Goal: Task Accomplishment & Management: Complete application form

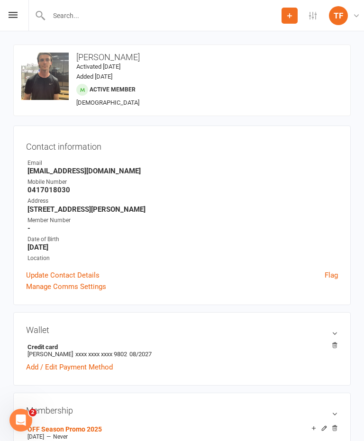
click at [48, 17] on input "text" at bounding box center [163, 15] width 235 height 13
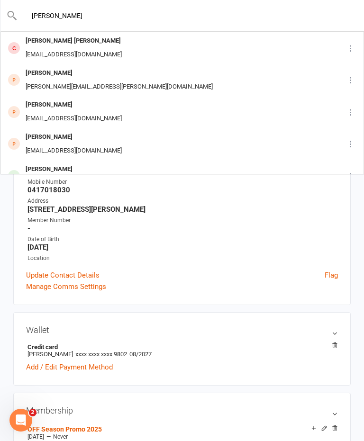
click at [40, 16] on input "Ethan miller" at bounding box center [183, 15] width 330 height 13
click at [39, 13] on input "Ethan miller" at bounding box center [183, 15] width 330 height 13
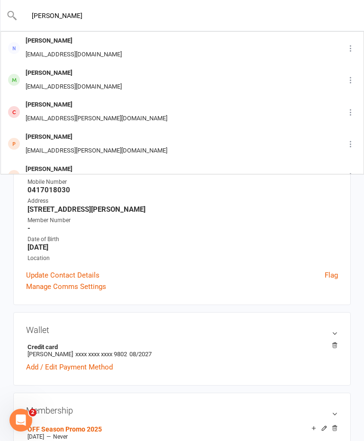
type input "[PERSON_NAME]"
click at [42, 53] on div "[EMAIL_ADDRESS][DOMAIN_NAME]" at bounding box center [74, 55] width 102 height 14
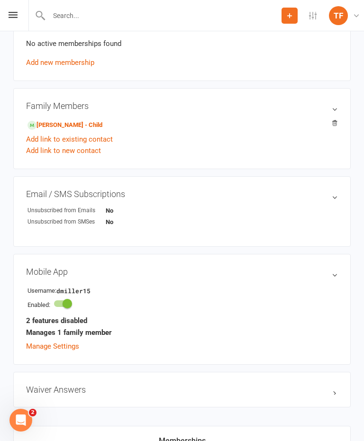
scroll to position [374, 0]
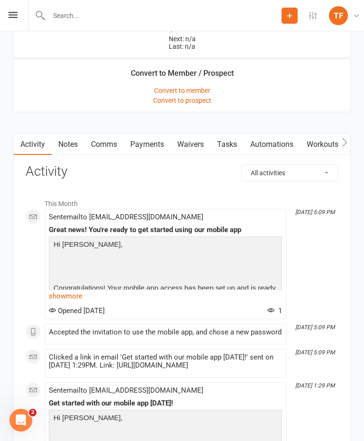
click at [188, 144] on link "Waivers" at bounding box center [191, 145] width 40 height 22
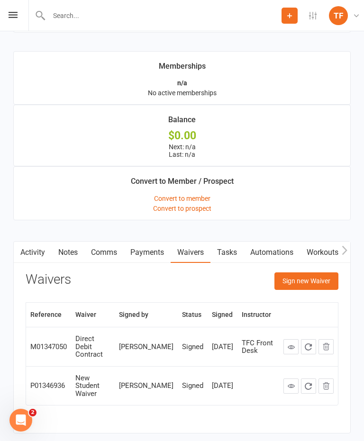
click at [314, 283] on button "Sign new Waiver" at bounding box center [306, 280] width 64 height 17
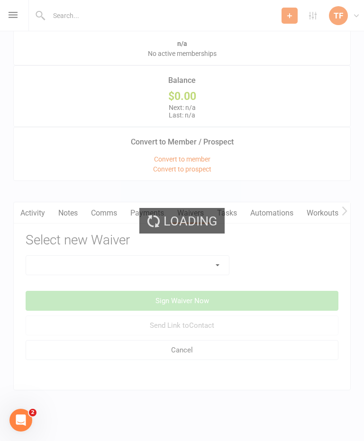
scroll to position [800, 0]
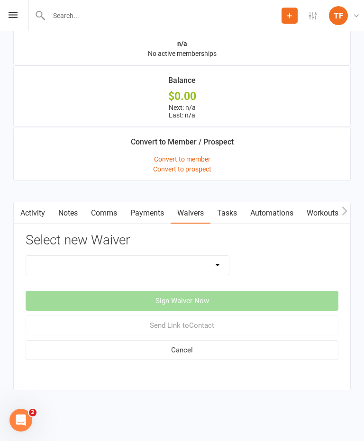
click at [92, 257] on select "Direct Debit Contract Fighter Expectations Online - Adults - 12 Month DD Online…" at bounding box center [127, 265] width 203 height 19
select select "2207"
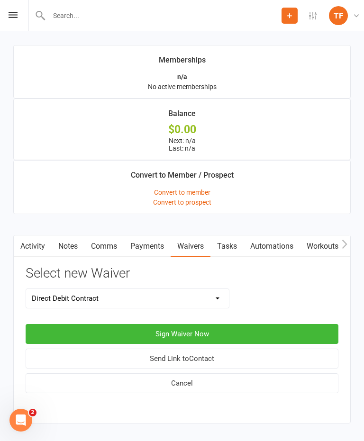
scroll to position [754, 0]
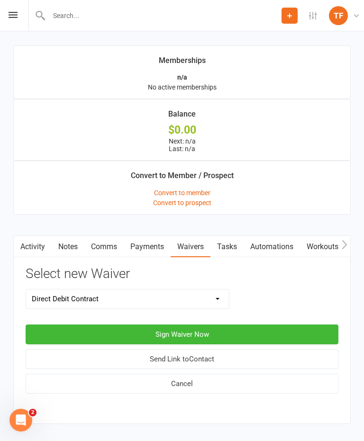
click at [157, 341] on button "Sign Waiver Now" at bounding box center [182, 334] width 313 height 20
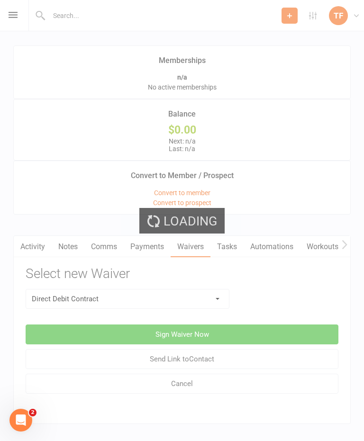
select select "01"
select select "2030"
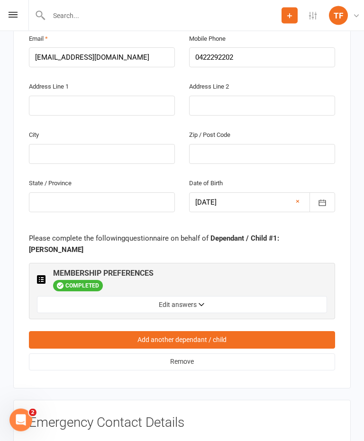
scroll to position [865, 0]
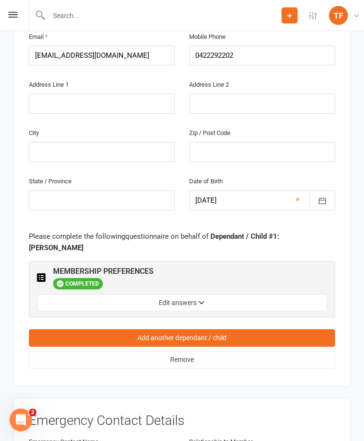
click at [117, 330] on link "Add another dependant / child" at bounding box center [182, 338] width 306 height 17
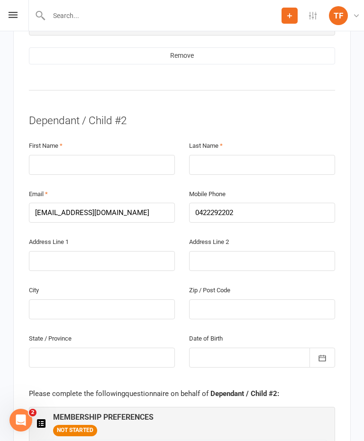
scroll to position [1148, 0]
click at [93, 154] on input "text" at bounding box center [102, 164] width 146 height 20
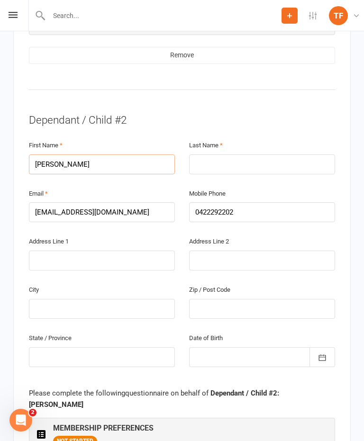
type input "Ethan"
click at [239, 154] on input "text" at bounding box center [262, 164] width 146 height 20
type input "Miller"
click at [92, 251] on input "text" at bounding box center [102, 261] width 146 height 20
type input "55 Doretta street"
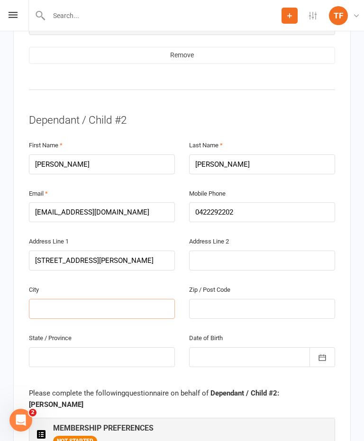
click at [90, 299] on input "text" at bounding box center [102, 309] width 146 height 20
type input "Shailer park"
click at [236, 299] on input "text" at bounding box center [262, 309] width 146 height 20
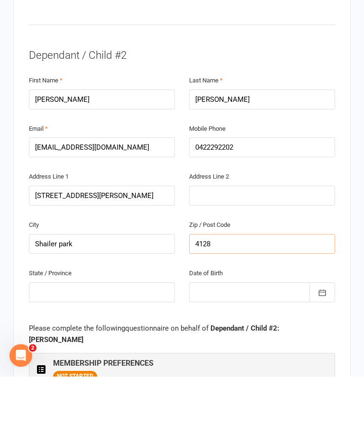
type input "4128"
click at [95, 347] on input "text" at bounding box center [102, 357] width 146 height 20
type input "QLD"
click at [231, 347] on div at bounding box center [262, 357] width 146 height 20
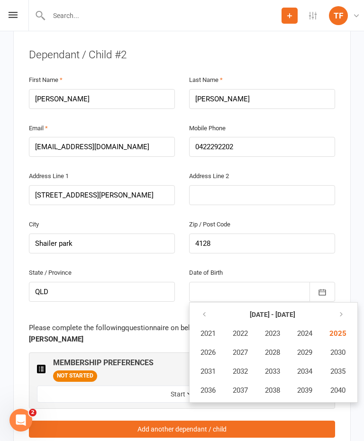
scroll to position [1212, 0]
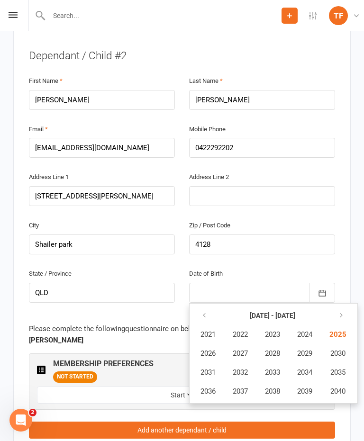
click at [204, 312] on icon "button" at bounding box center [204, 316] width 7 height 8
click at [243, 368] on span "2012" at bounding box center [240, 372] width 15 height 9
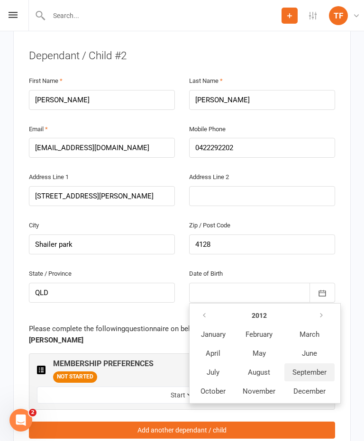
click at [307, 368] on span "September" at bounding box center [309, 372] width 34 height 9
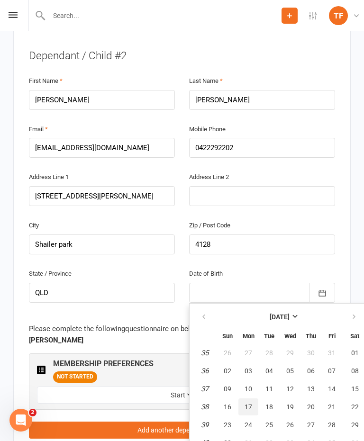
click at [245, 398] on button "17" at bounding box center [248, 406] width 20 height 17
type input "17 Sep 2012"
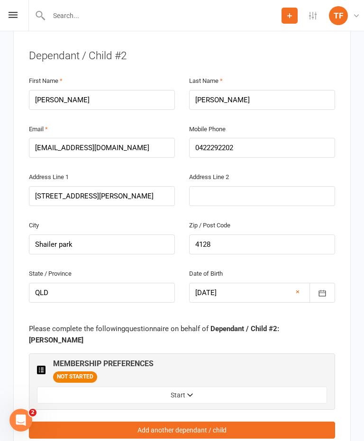
click at [186, 386] on button "Start" at bounding box center [182, 394] width 290 height 17
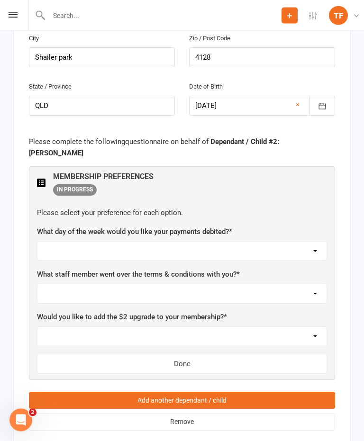
scroll to position [1412, 0]
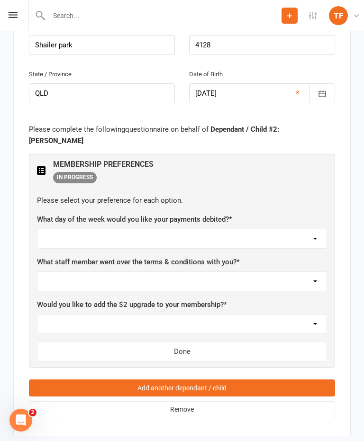
click at [62, 229] on select "Monday Tuesday Wednesday Thursday Friday" at bounding box center [181, 238] width 289 height 19
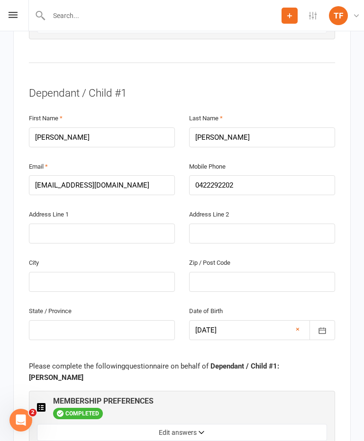
scroll to position [736, 0]
click at [259, 424] on button "Edit answers" at bounding box center [182, 432] width 290 height 17
select select "Thursday"
select select "Max Davidson"
select select "Not at this time"
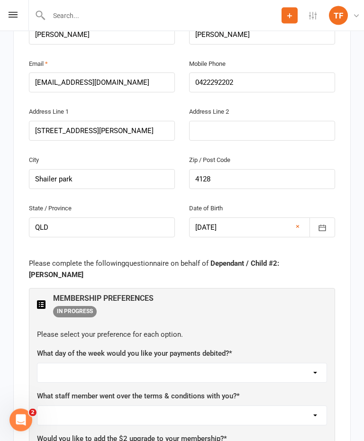
click at [309, 364] on select "Monday Tuesday Wednesday Thursday Friday" at bounding box center [181, 373] width 289 height 19
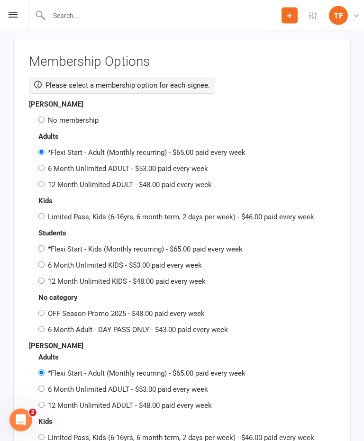
scroll to position [2351, 0]
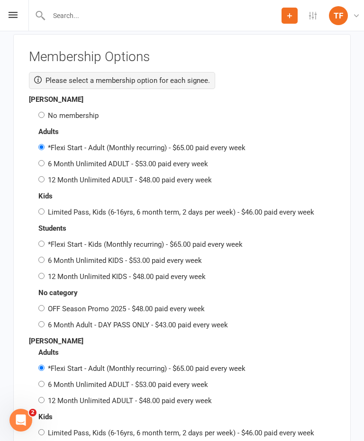
click at [52, 305] on label "OFF Season Promo 2025 - $48.00 paid every week" at bounding box center [126, 309] width 157 height 9
click at [45, 305] on input "OFF Season Promo 2025 - $48.00 paid every week" at bounding box center [41, 308] width 6 height 6
radio input "true"
radio input "false"
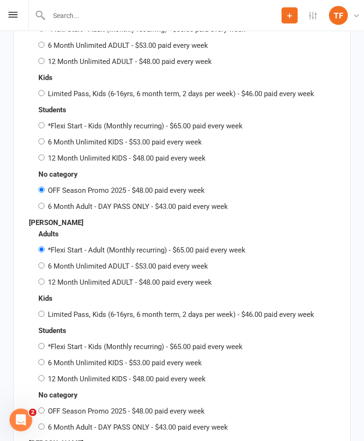
scroll to position [2468, 0]
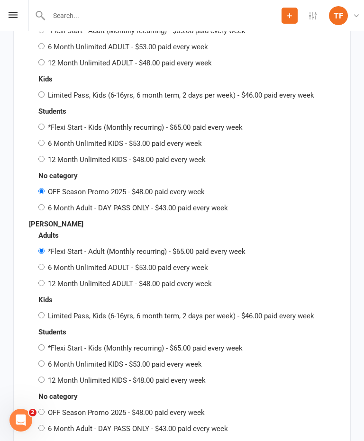
click at [45, 409] on input "OFF Season Promo 2025 - $48.00 paid every week" at bounding box center [41, 412] width 6 height 6
radio input "true"
radio input "false"
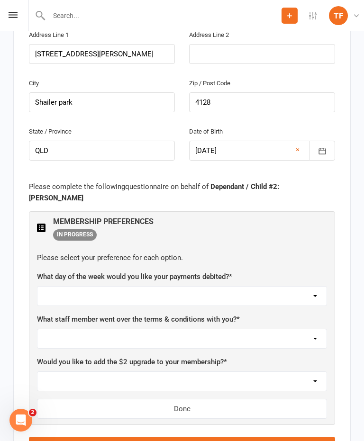
scroll to position [1510, 0]
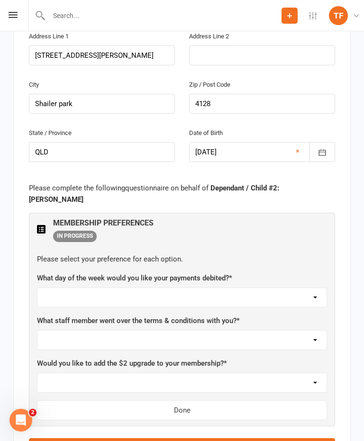
click at [59, 288] on select "Monday Tuesday Wednesday Thursday Friday" at bounding box center [181, 297] width 289 height 19
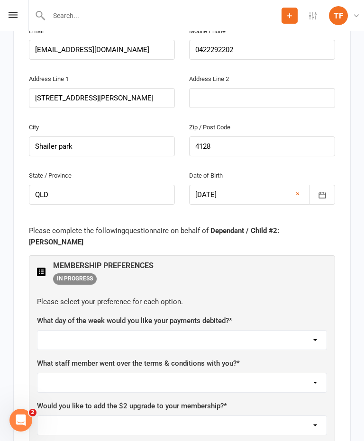
scroll to position [1522, 0]
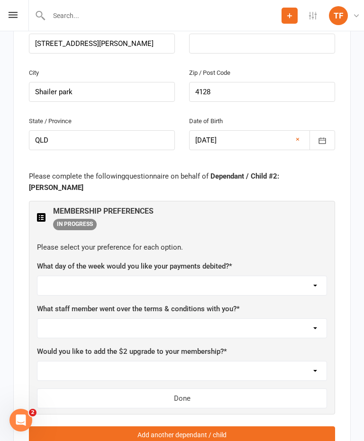
click at [70, 260] on label "What day of the week would you like your payments debited? *" at bounding box center [134, 265] width 195 height 11
click at [78, 276] on select "Monday Tuesday Wednesday Thursday Friday" at bounding box center [181, 285] width 289 height 19
select select "Thursday"
click at [79, 319] on select "Not sure Ben Johnston Carter Heatley Dan Hearn Diego Pereira Harry Sheppard Jam…" at bounding box center [181, 328] width 289 height 19
select select "Nathaniel Law"
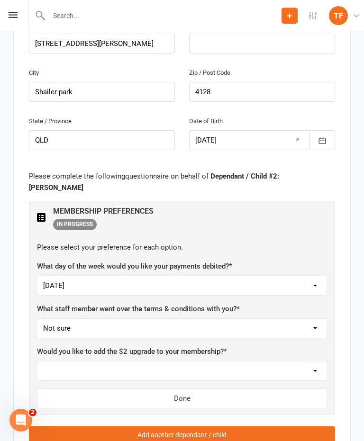
click at [62, 361] on select "Yes, please add Not at this time" at bounding box center [181, 370] width 289 height 19
select select "Not at this time"
click at [129, 388] on button "Done" at bounding box center [182, 398] width 290 height 20
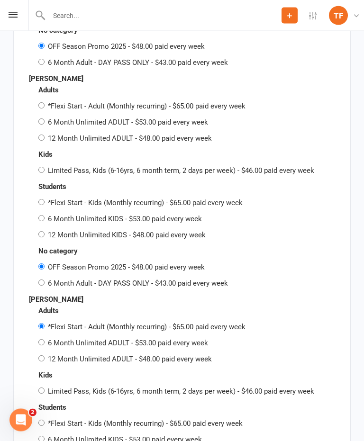
scroll to position [2457, 0]
click at [42, 323] on input "*Flexi Start - Adult (Monthly recurring) - $65.00 paid every week" at bounding box center [41, 326] width 6 height 6
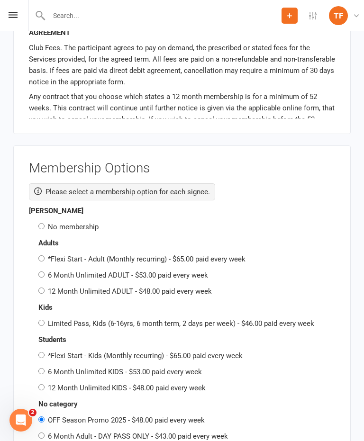
scroll to position [2082, 0]
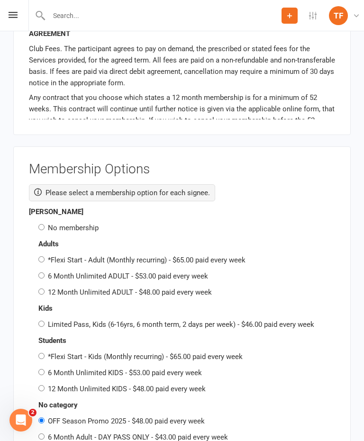
click at [46, 399] on div "No category OFF Season Promo 2025 - $48.00 paid every week 6 Month Adult - DAY …" at bounding box center [182, 421] width 306 height 44
click at [43, 417] on input "OFF Season Promo 2025 - $48.00 paid every week" at bounding box center [41, 420] width 6 height 6
click at [37, 206] on div "Deanne Miller No membership Adults *Flexi Start - Adult (Monthly recurring) - $…" at bounding box center [182, 324] width 306 height 237
click at [40, 224] on input "No membership" at bounding box center [41, 227] width 6 height 6
radio input "true"
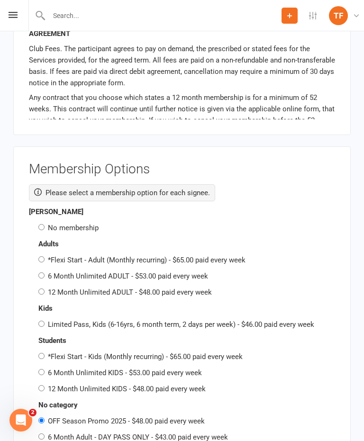
radio input "false"
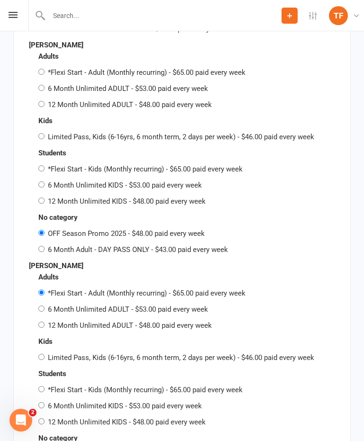
scroll to position [2492, 0]
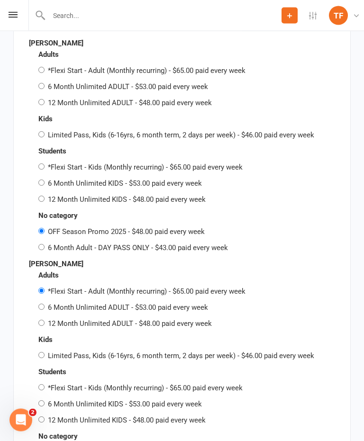
radio input "true"
radio input "false"
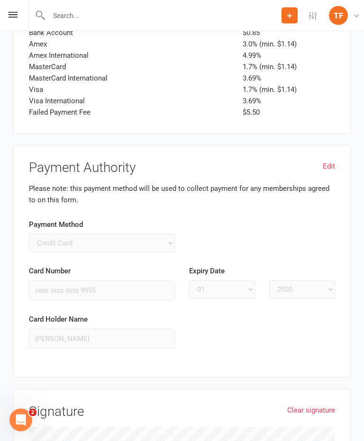
scroll to position [3243, 0]
click at [314, 405] on link "Clear signature" at bounding box center [311, 410] width 48 height 11
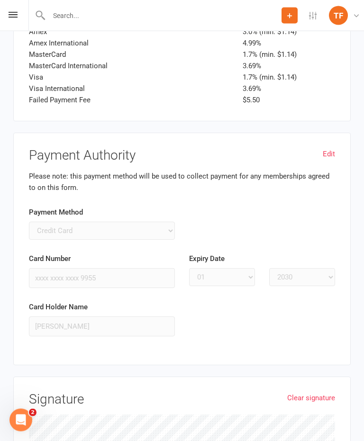
scroll to position [3360, 0]
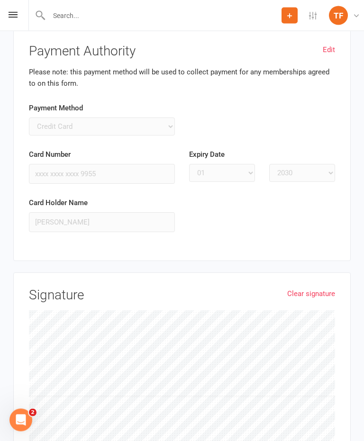
click at [303, 288] on link "Clear signature" at bounding box center [311, 293] width 48 height 11
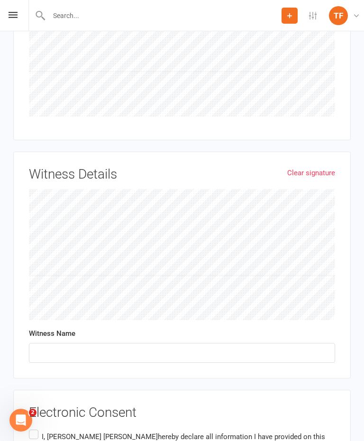
scroll to position [3684, 0]
click at [63, 344] on input "text" at bounding box center [182, 354] width 306 height 20
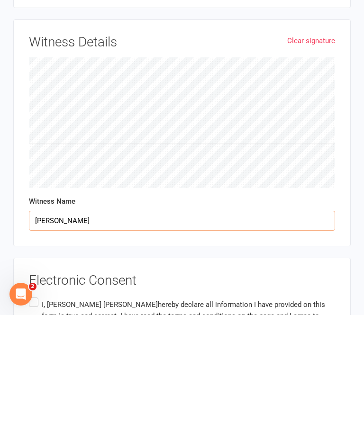
type input "Nate"
click at [33, 422] on label "I, Deanne Miller hereby declare all information I have provided on this form is…" at bounding box center [182, 442] width 306 height 41
click at [33, 422] on input "I, Deanne Miller hereby declare all information I have provided on this form is…" at bounding box center [32, 422] width 6 height 0
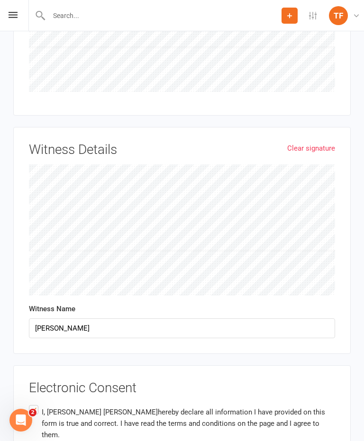
click at [30, 403] on label "I, Deanne Miller hereby declare all information I have provided on this form is…" at bounding box center [182, 423] width 306 height 41
click at [30, 403] on input "I, Deanne Miller hereby declare all information I have provided on this form is…" at bounding box center [32, 403] width 6 height 0
click at [39, 403] on label "I, Deanne Miller hereby declare all information I have provided on this form is…" at bounding box center [182, 423] width 306 height 41
click at [35, 403] on input "I, Deanne Miller hereby declare all information I have provided on this form is…" at bounding box center [32, 403] width 6 height 0
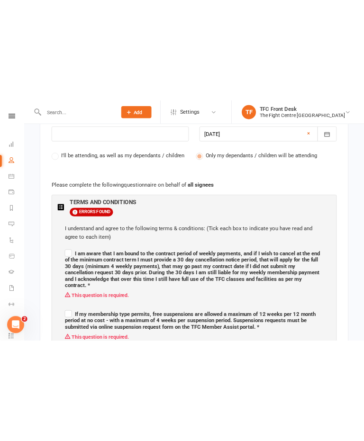
scroll to position [523, 0]
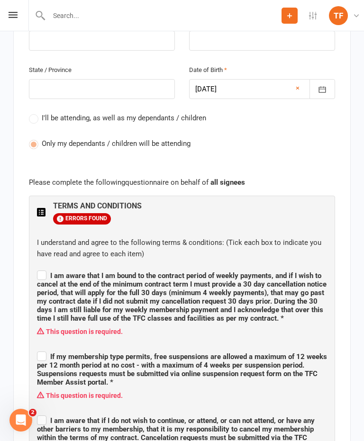
click at [47, 271] on span "I am aware that I am bound to the contract period of weekly payments, and if I …" at bounding box center [181, 296] width 289 height 51
click at [47, 267] on input "I am aware that I am bound to the contract period of weekly payments, and if I …" at bounding box center [182, 267] width 290 height 0
checkbox input "true"
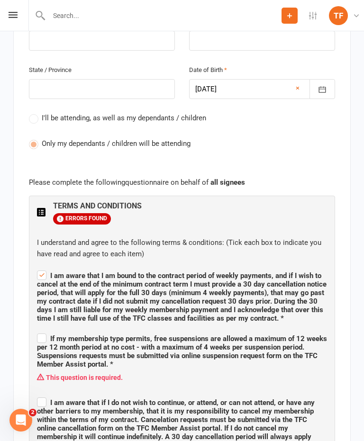
click at [43, 334] on span "If my membership type permits, free suspensions are allowed a maximum of 12 wee…" at bounding box center [182, 351] width 290 height 34
click at [43, 330] on input "If my membership type permits, free suspensions are allowed a maximum of 12 wee…" at bounding box center [182, 330] width 290 height 0
checkbox input "true"
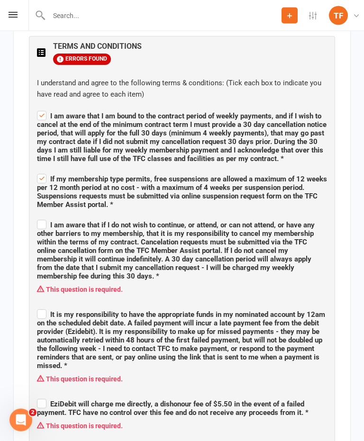
click at [45, 221] on span "I am aware that if I do not wish to continue, or attend, or can not attend, or …" at bounding box center [176, 251] width 278 height 60
click at [45, 217] on input "I am aware that if I do not wish to continue, or attend, or can not attend, or …" at bounding box center [182, 217] width 290 height 0
checkbox input "true"
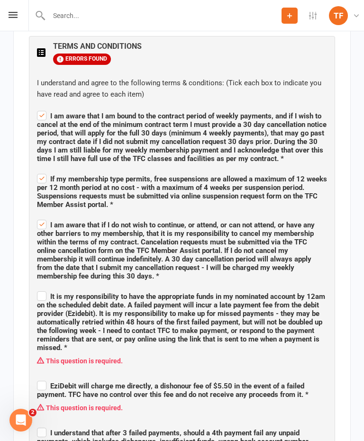
click at [46, 289] on label "It is my responsibility to have the appropriate funds in my nominated account b…" at bounding box center [182, 320] width 290 height 63
click at [46, 288] on input "It is my responsibility to have the appropriate funds in my nominated account b…" at bounding box center [182, 288] width 290 height 0
checkbox input "true"
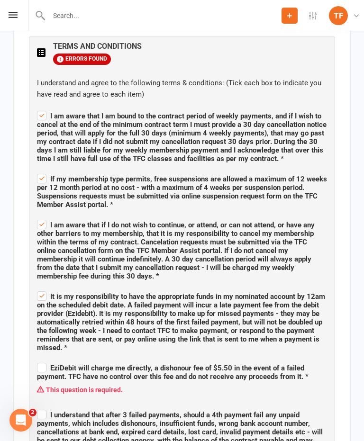
click at [48, 364] on span "EziDebit will charge me directly, a dishonour fee of $5.50 in the event of a fa…" at bounding box center [172, 372] width 271 height 17
click at [48, 359] on input "EziDebit will charge me directly, a dishonour fee of $5.50 in the event of a fa…" at bounding box center [182, 359] width 290 height 0
checkbox input "true"
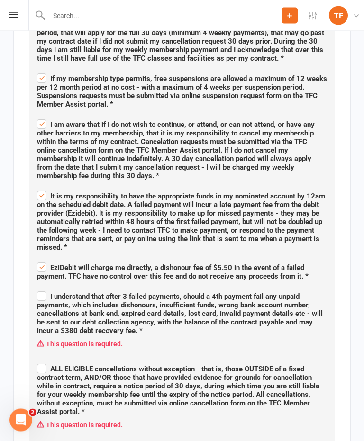
click at [50, 293] on span "I understand that after 3 failed payments, should a 4th payment fail any unpaid…" at bounding box center [180, 314] width 286 height 43
click at [50, 288] on input "I understand that after 3 failed payments, should a 4th payment fail any unpaid…" at bounding box center [182, 288] width 290 height 0
checkbox input "true"
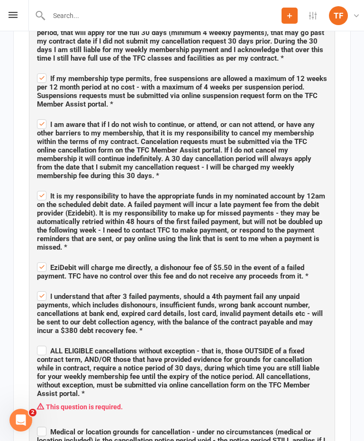
click at [46, 347] on span "ALL ELIGIBLE cancellations without exception - that is, those OUTSIDE of a fixe…" at bounding box center [178, 372] width 282 height 51
click at [46, 342] on input "ALL ELIGIBLE cancellations without exception - that is, those OUTSIDE of a fixe…" at bounding box center [182, 342] width 290 height 0
checkbox input "true"
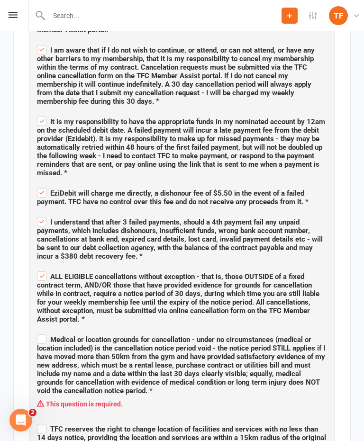
scroll to position [868, 0]
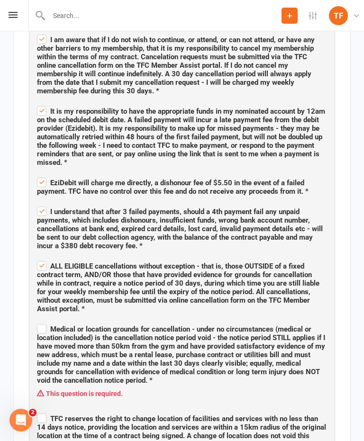
click at [46, 325] on span "Medical or location grounds for cancellation - under no circumstances (medical …" at bounding box center [181, 355] width 288 height 60
click at [46, 321] on input "Medical or location grounds for cancellation - under no circumstances (medical …" at bounding box center [182, 321] width 290 height 0
checkbox input "true"
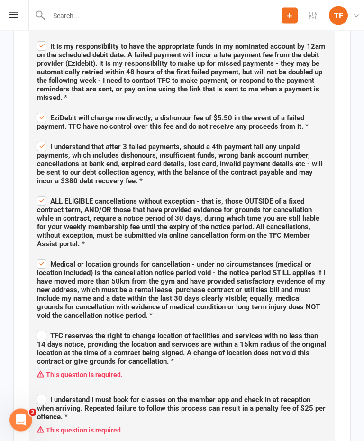
scroll to position [936, 0]
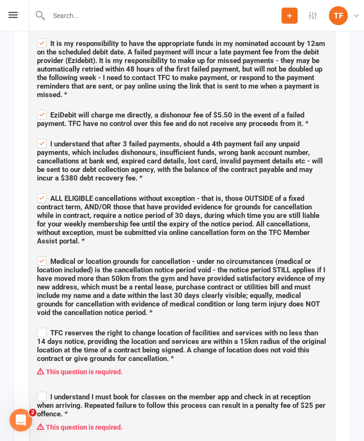
click at [46, 329] on span "TFC reserves the right to change location of facilities and services with no le…" at bounding box center [181, 346] width 289 height 34
click at [46, 324] on input "TFC reserves the right to change location of facilities and services with no le…" at bounding box center [182, 324] width 290 height 0
checkbox input "true"
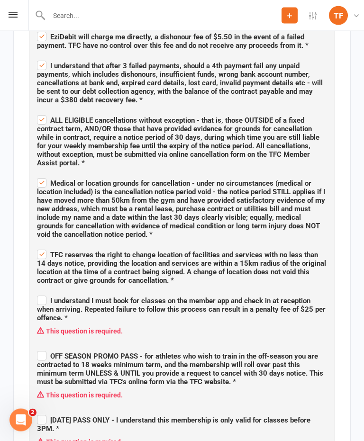
click at [41, 297] on span "I understand I must book for classes on the member app and check in at receptio…" at bounding box center [181, 310] width 288 height 26
click at [41, 293] on input "I understand I must book for classes on the member app and check in at receptio…" at bounding box center [182, 293] width 290 height 0
checkbox input "true"
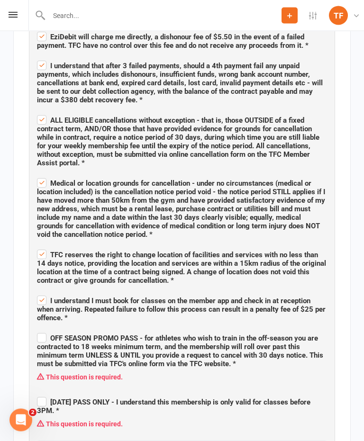
scroll to position [1014, 0]
click at [48, 334] on span "OFF SEASON PROMO PASS - for athletes who wish to train in the off-season you ar…" at bounding box center [180, 351] width 286 height 34
click at [48, 330] on input "OFF SEASON PROMO PASS - for athletes who wish to train in the off-season you ar…" at bounding box center [182, 330] width 290 height 0
checkbox input "true"
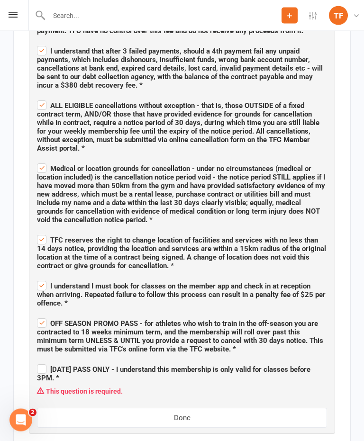
scroll to position [1067, 0]
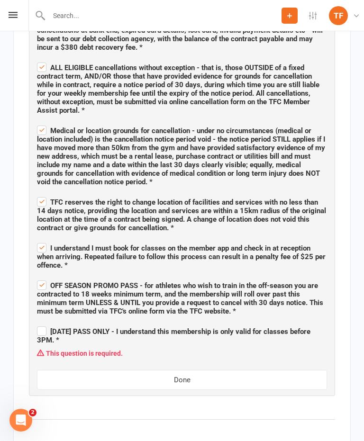
click at [44, 327] on span "ADULTS DAY PASS ONLY - I understand this membership is only valid for classes b…" at bounding box center [173, 335] width 273 height 17
click at [44, 323] on input "ADULTS DAY PASS ONLY - I understand this membership is only valid for classes b…" at bounding box center [182, 323] width 290 height 0
checkbox input "true"
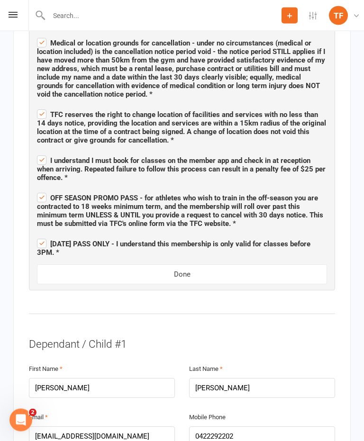
scroll to position [1155, 0]
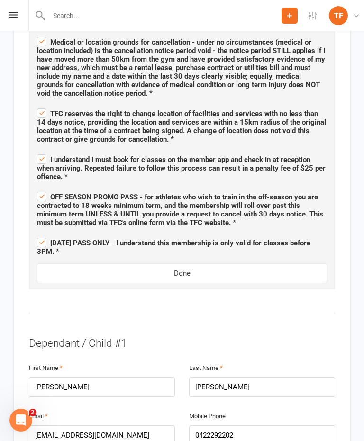
click at [191, 263] on button "Done" at bounding box center [182, 273] width 290 height 20
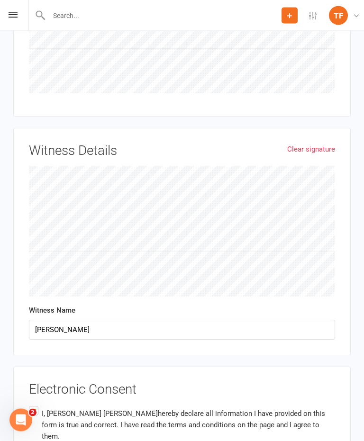
scroll to position [3710, 0]
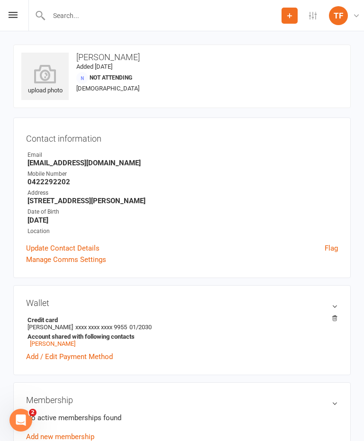
click at [67, 15] on input "text" at bounding box center [163, 15] width 235 height 13
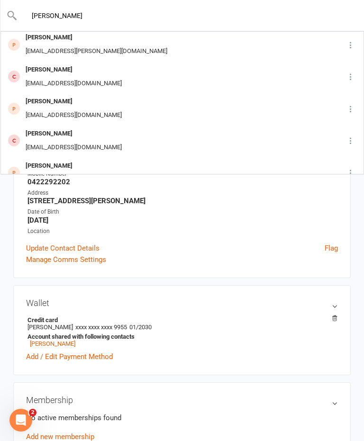
type input "Ethan miller"
click at [107, 197] on strong "[STREET_ADDRESS][PERSON_NAME]" at bounding box center [182, 201] width 310 height 9
click at [123, 216] on strong "[DATE]" at bounding box center [182, 220] width 310 height 9
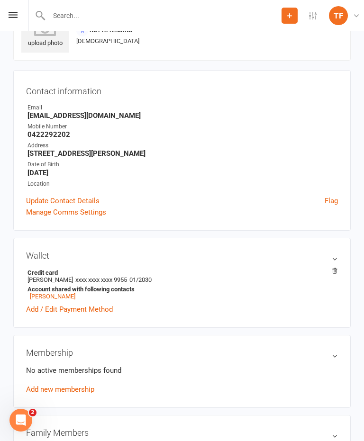
scroll to position [0, 0]
